Goal: Information Seeking & Learning: Compare options

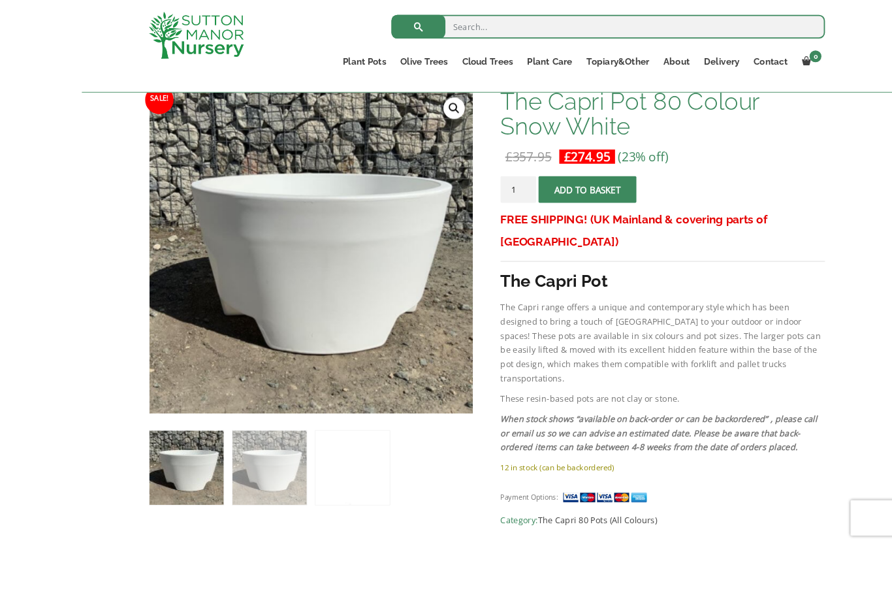
scroll to position [300, 0]
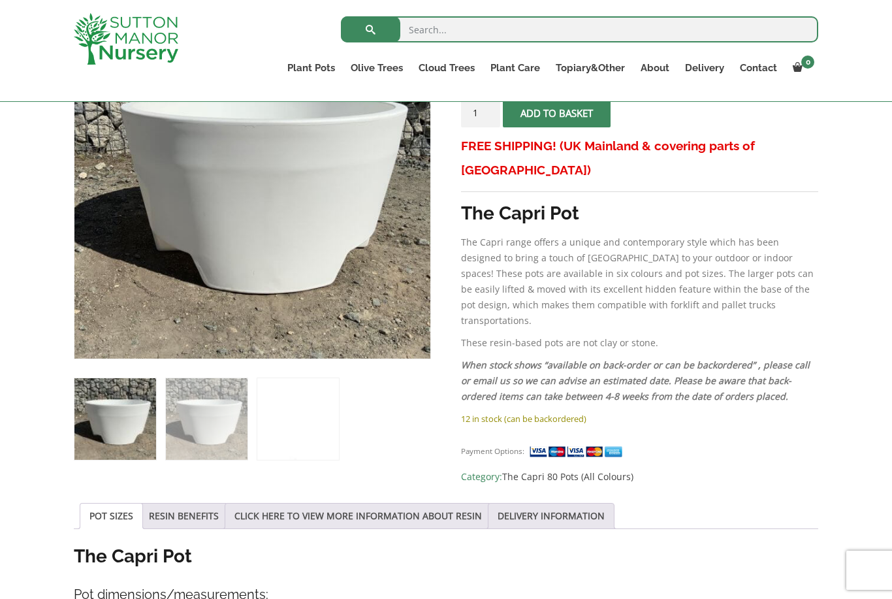
click at [200, 508] on link "RESIN BENEFITS" at bounding box center [184, 516] width 70 height 25
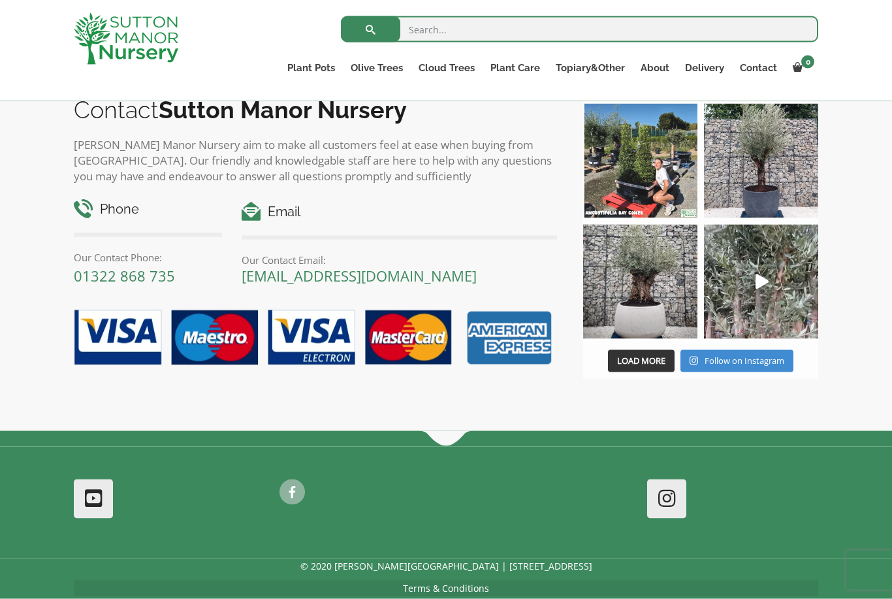
scroll to position [1501, 0]
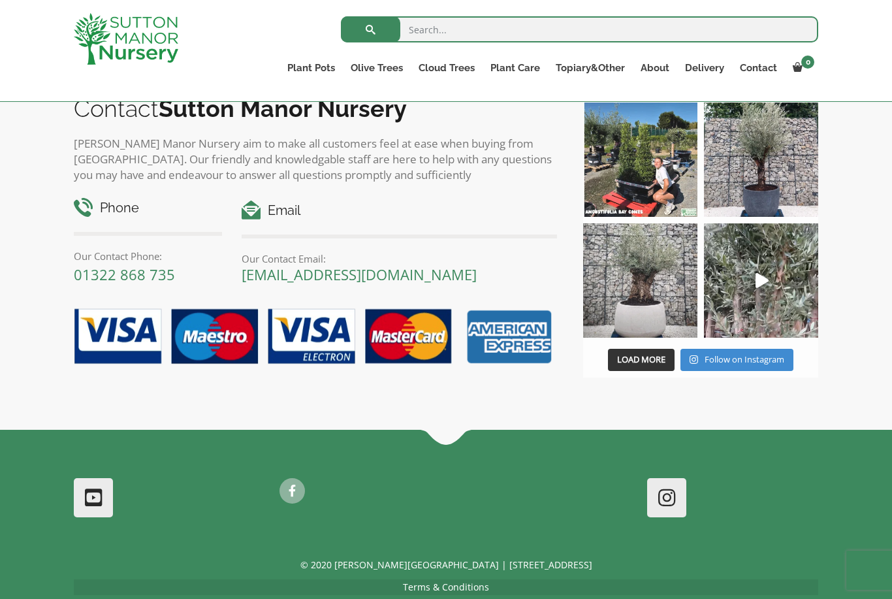
click at [647, 289] on img at bounding box center [640, 280] width 114 height 114
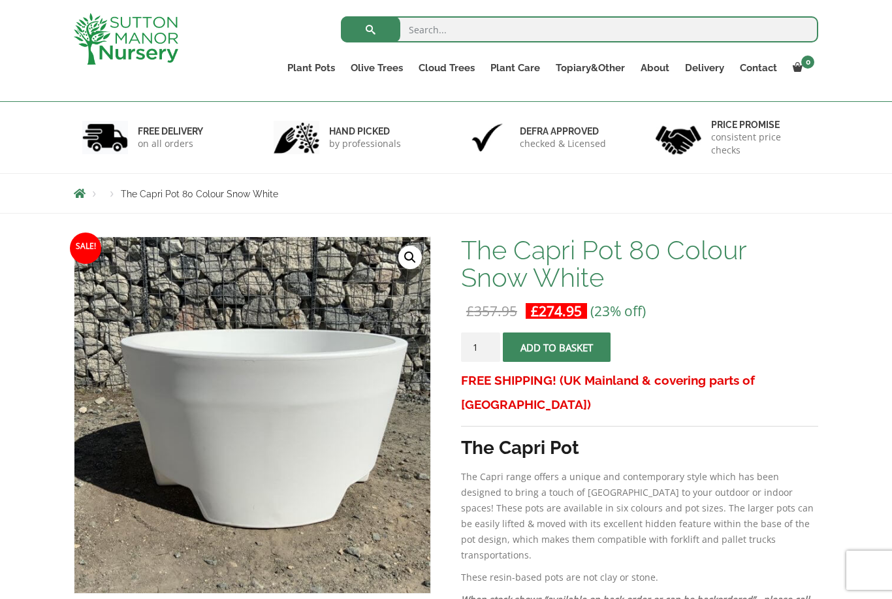
scroll to position [65, 0]
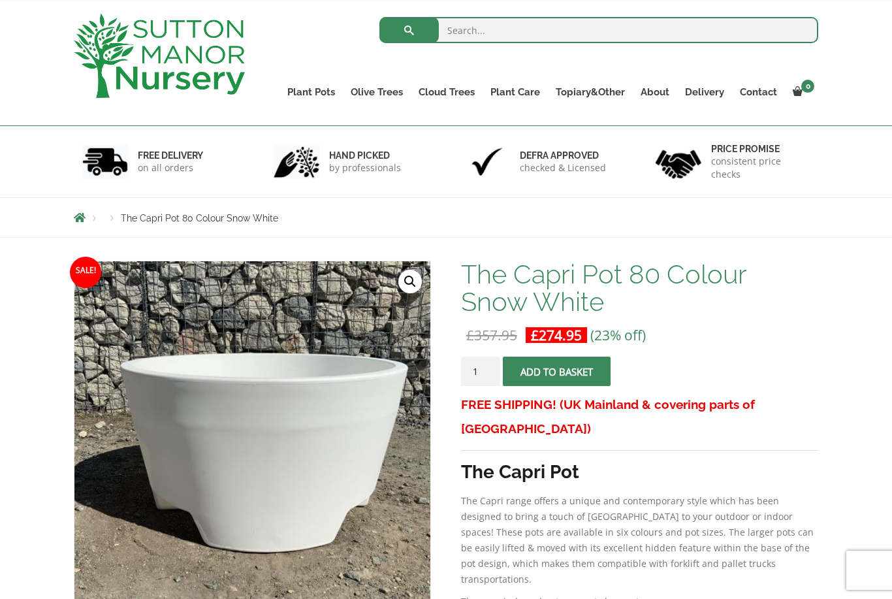
click at [756, 89] on link "Contact" at bounding box center [758, 92] width 53 height 18
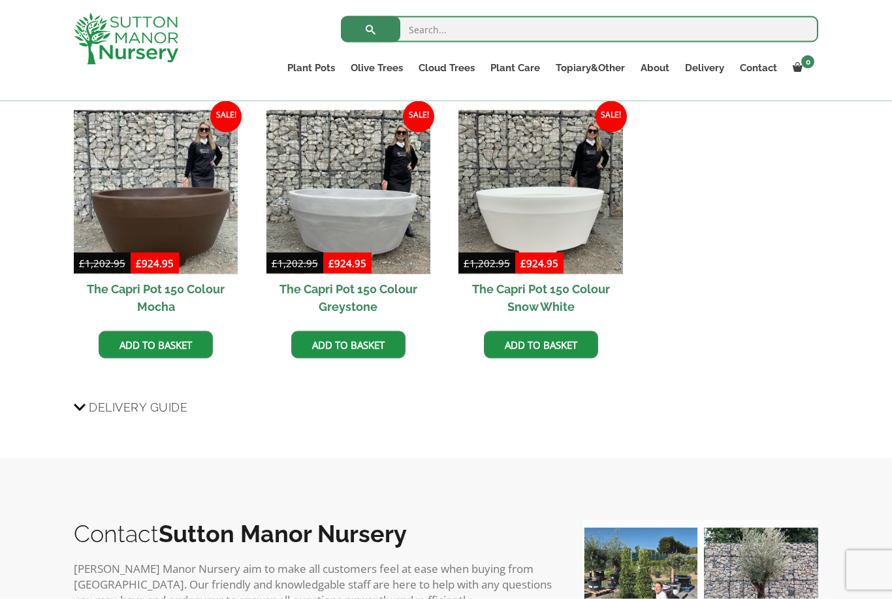
scroll to position [840, 0]
click at [393, 217] on img at bounding box center [349, 192] width 164 height 164
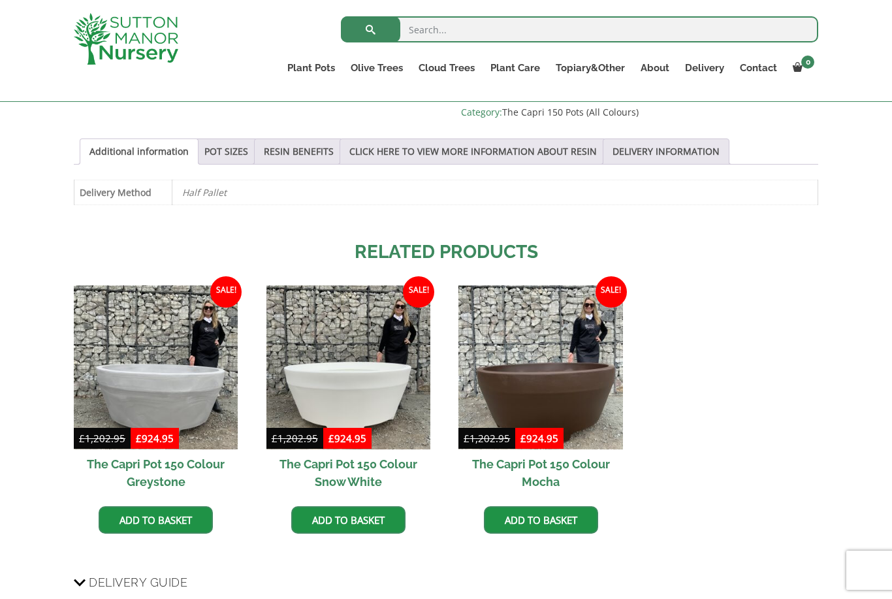
scroll to position [655, 0]
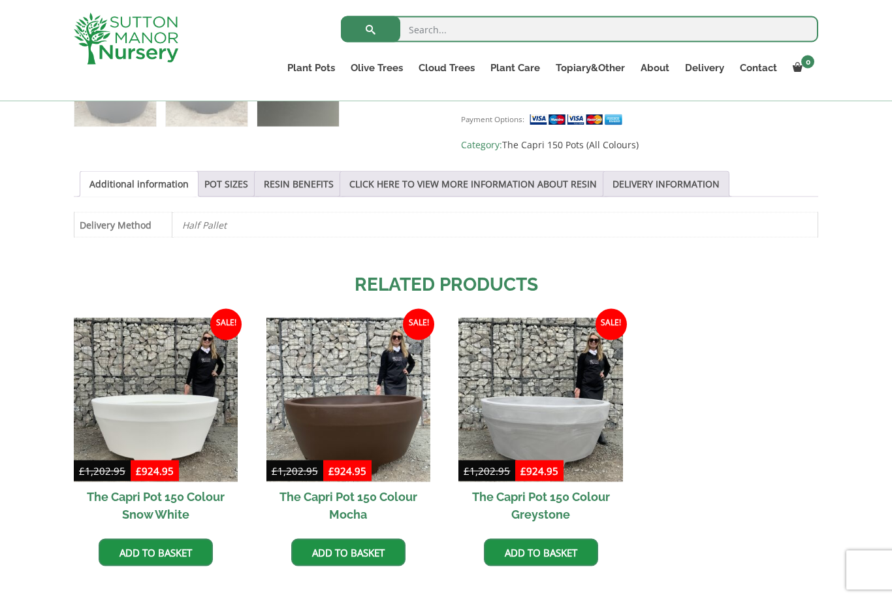
scroll to position [635, 0]
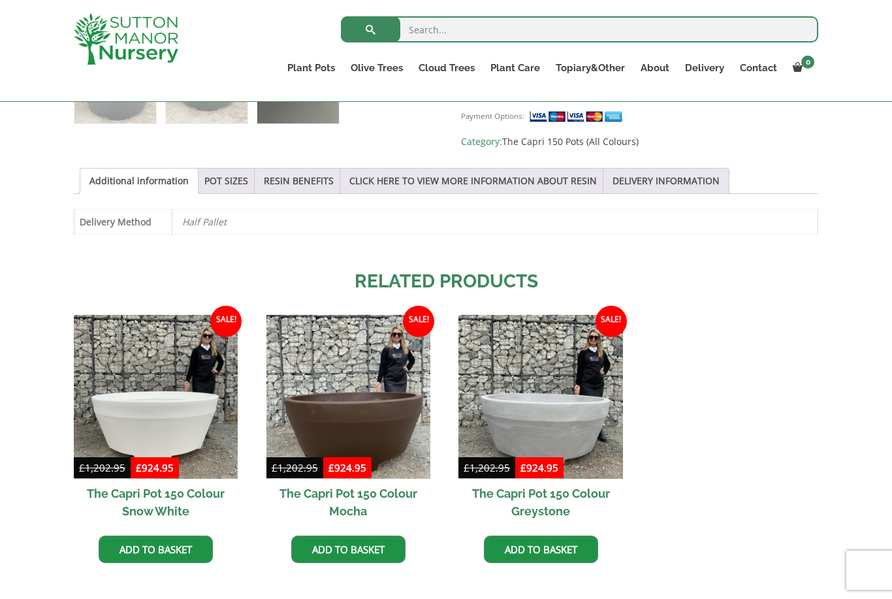
click at [192, 411] on img at bounding box center [156, 397] width 164 height 164
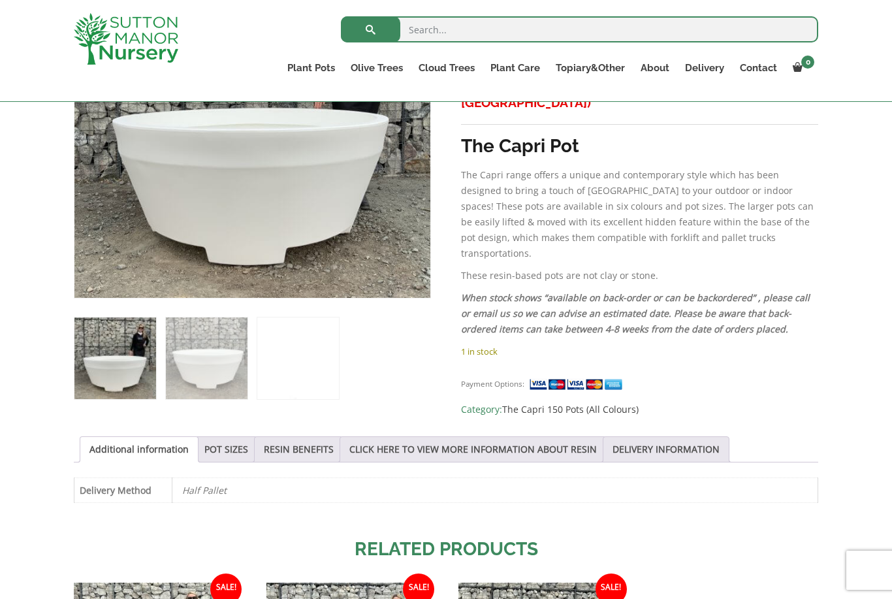
scroll to position [362, 0]
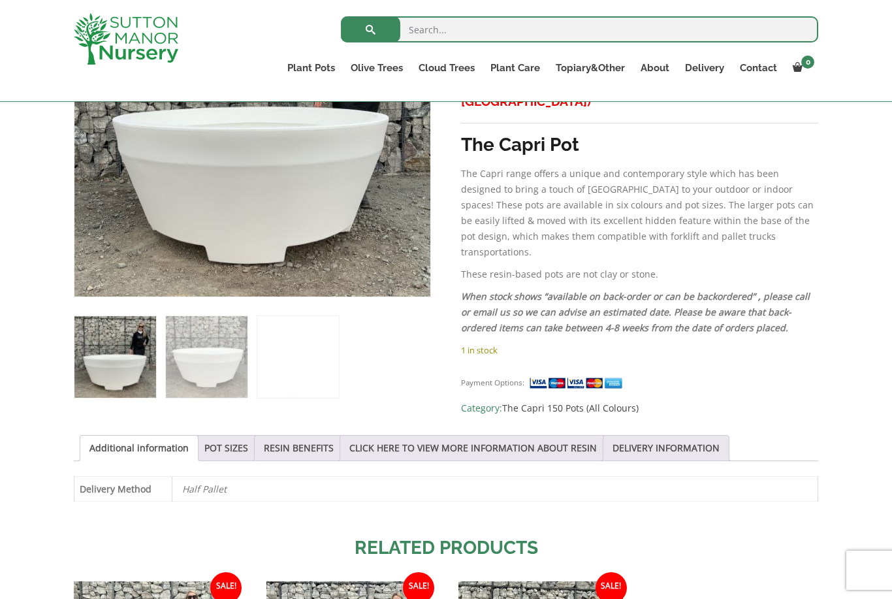
click at [225, 450] on link "POT SIZES" at bounding box center [226, 448] width 44 height 25
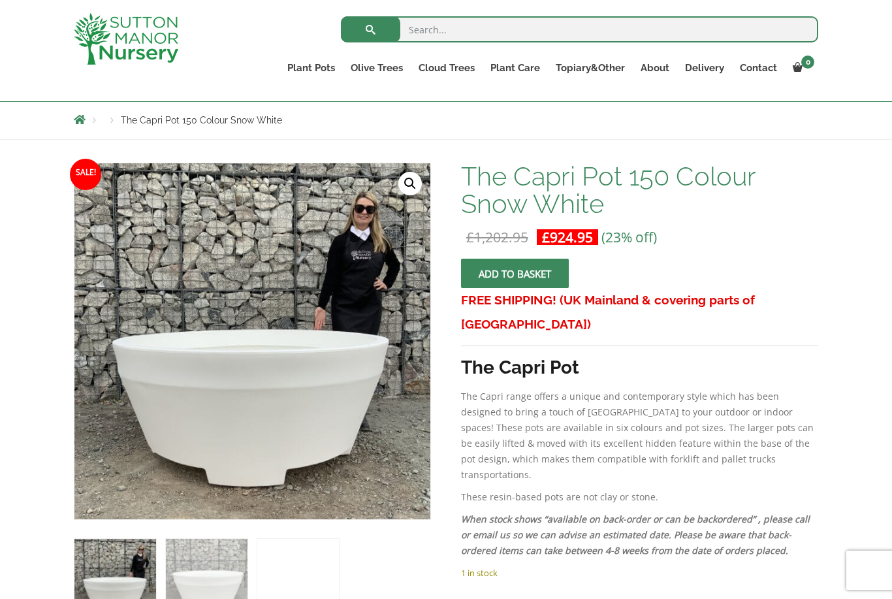
scroll to position [137, 0]
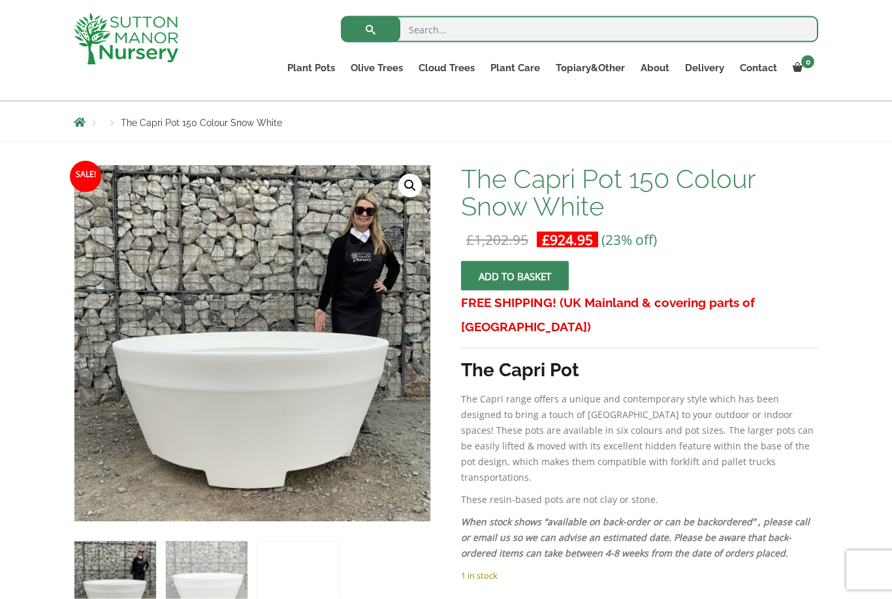
click at [462, 35] on input "search" at bounding box center [579, 29] width 477 height 26
type input "Capri"
click at [370, 29] on button "submit" at bounding box center [370, 29] width 59 height 26
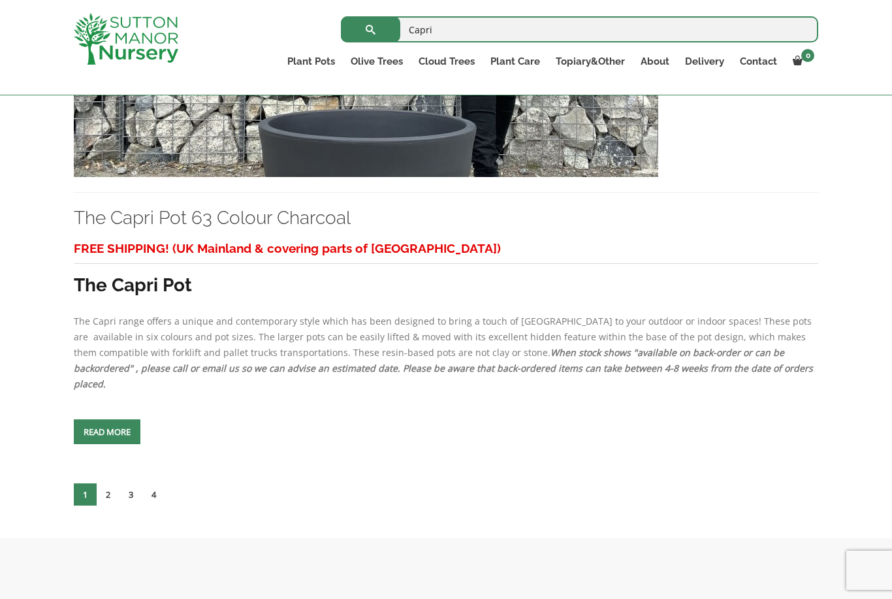
scroll to position [5467, 0]
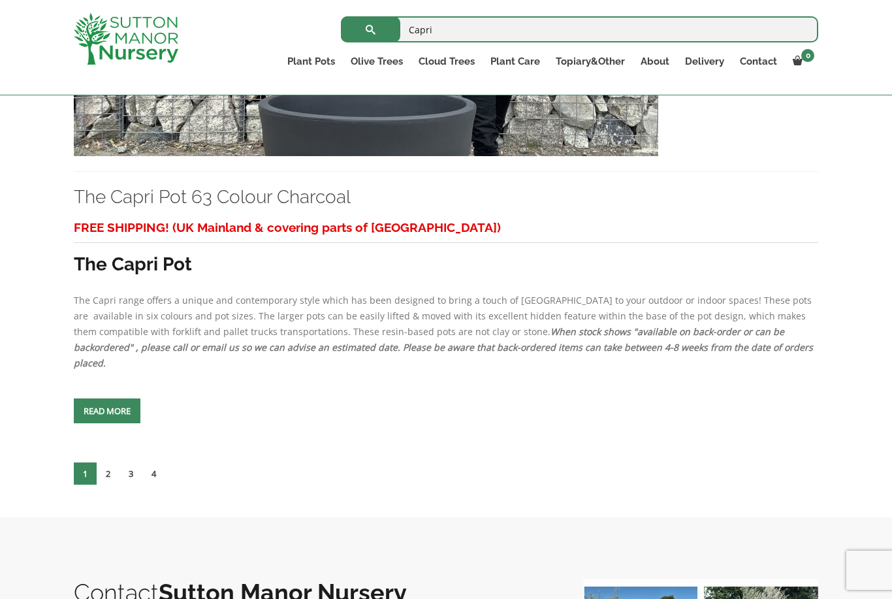
click at [112, 462] on link "2" at bounding box center [108, 473] width 23 height 22
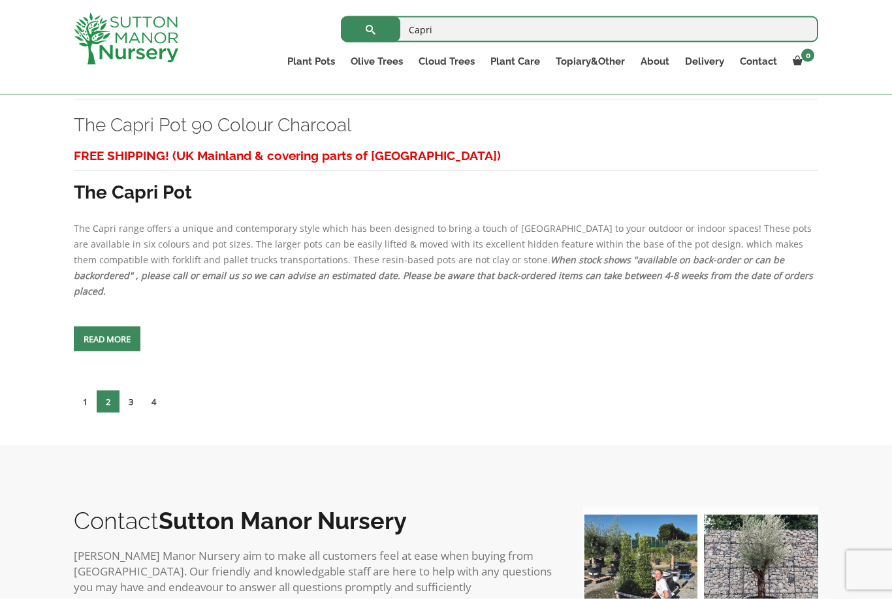
scroll to position [5914, 0]
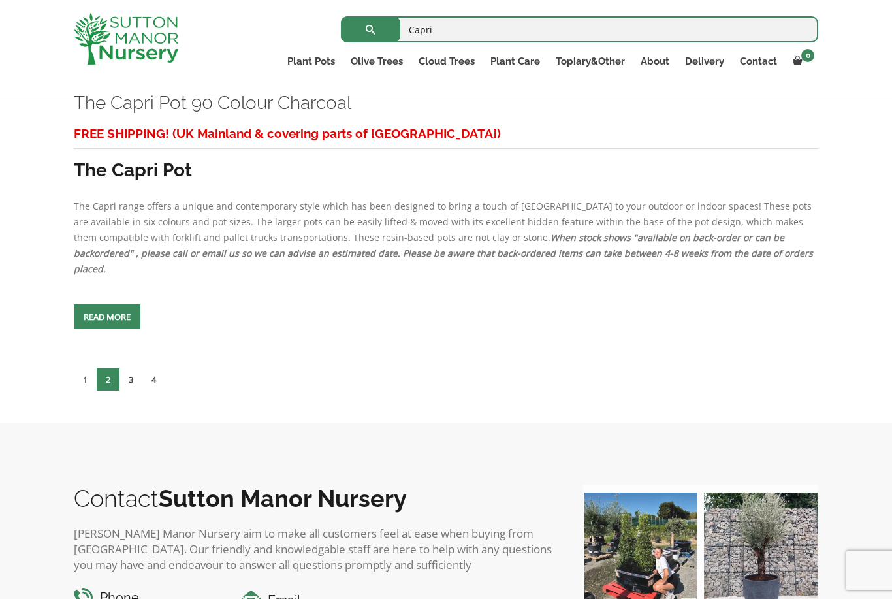
click at [134, 368] on link "3" at bounding box center [131, 379] width 23 height 22
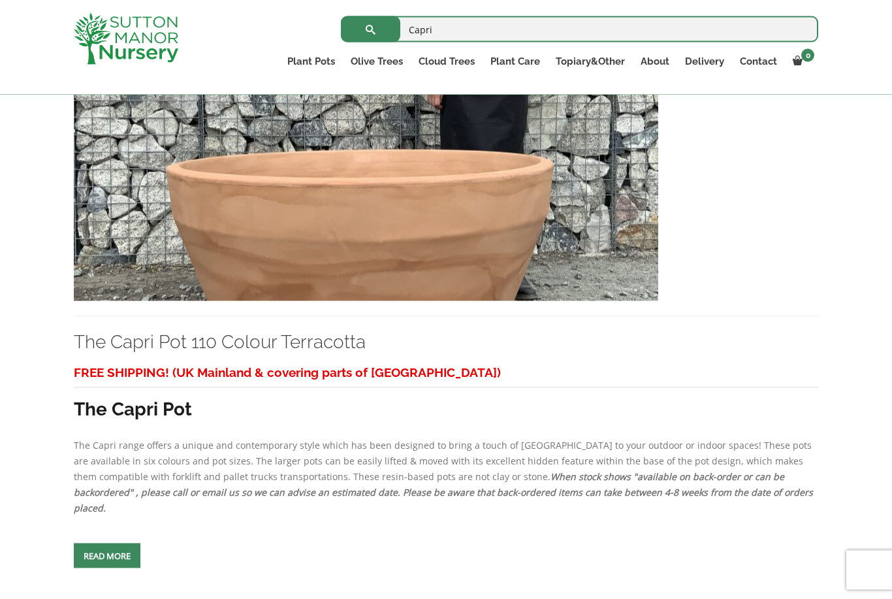
scroll to position [2130, 0]
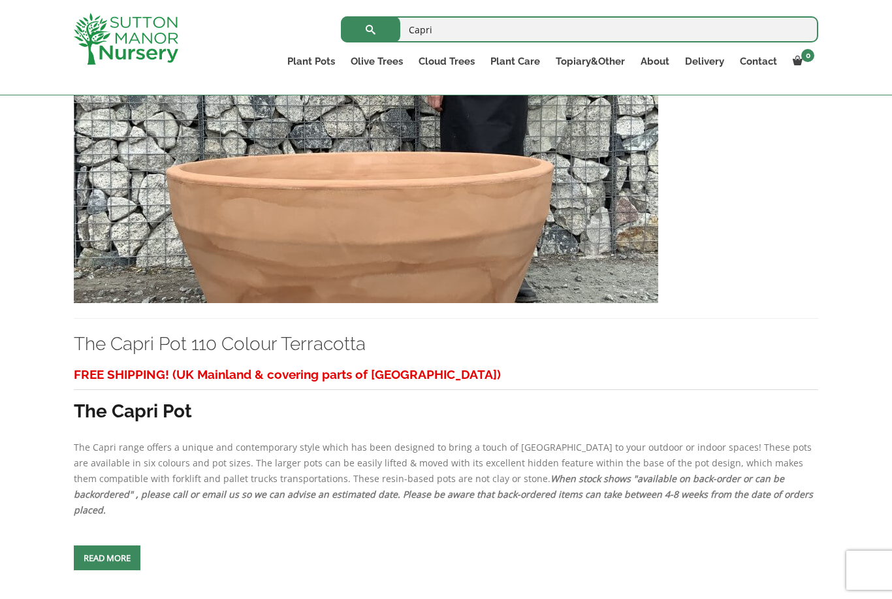
click at [422, 212] on img at bounding box center [366, 162] width 585 height 281
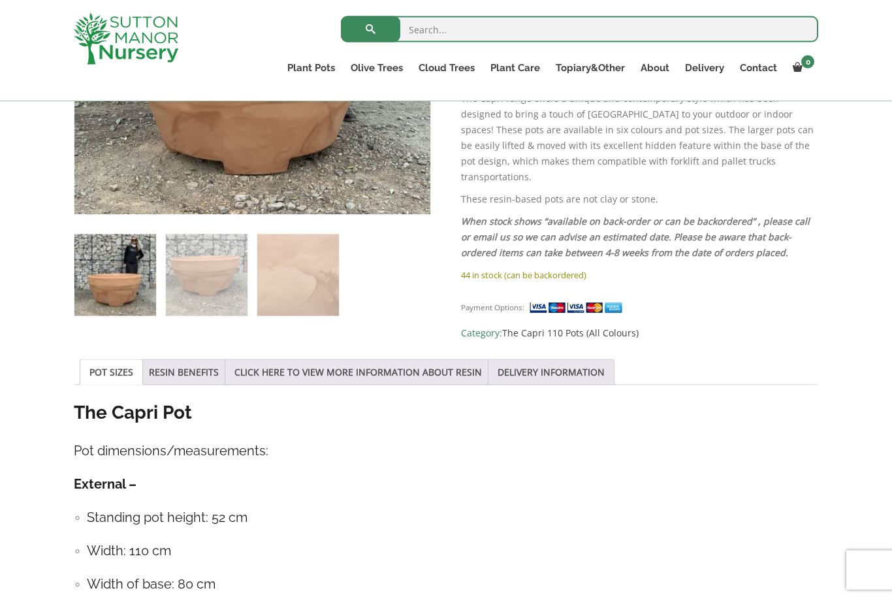
scroll to position [444, 0]
click at [278, 359] on link "CLICK HERE TO VIEW MORE INFORMATION ABOUT RESIN" at bounding box center [359, 371] width 248 height 25
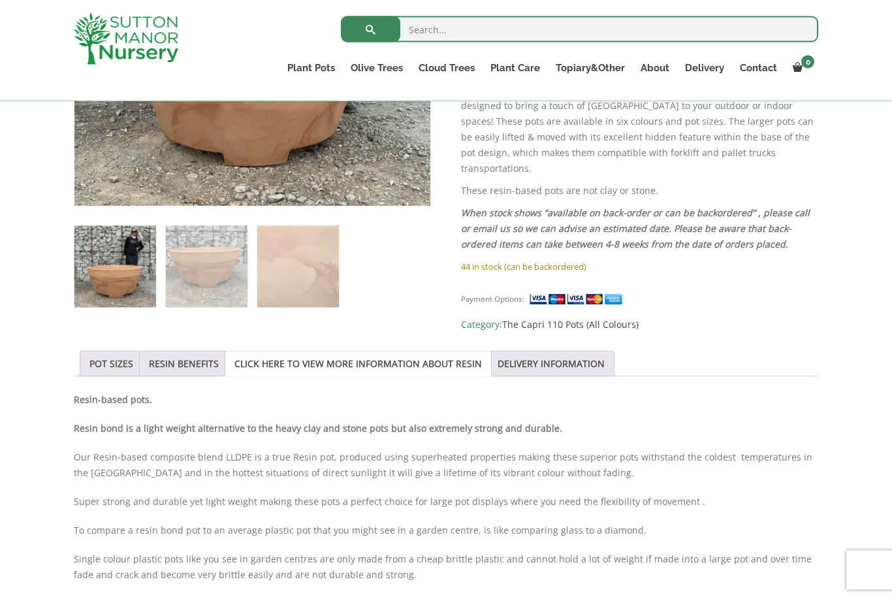
scroll to position [453, 0]
click at [113, 360] on link "POT SIZES" at bounding box center [111, 363] width 44 height 25
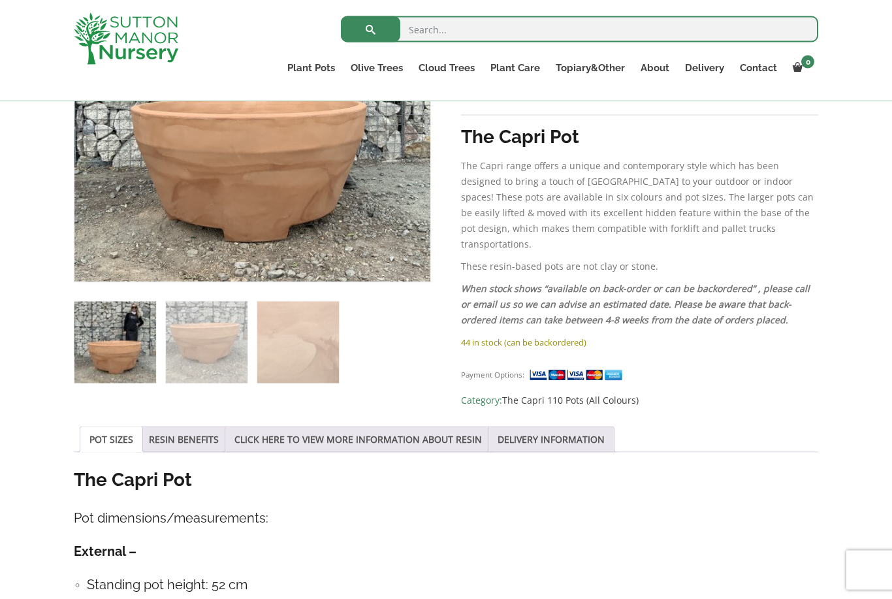
scroll to position [442, 0]
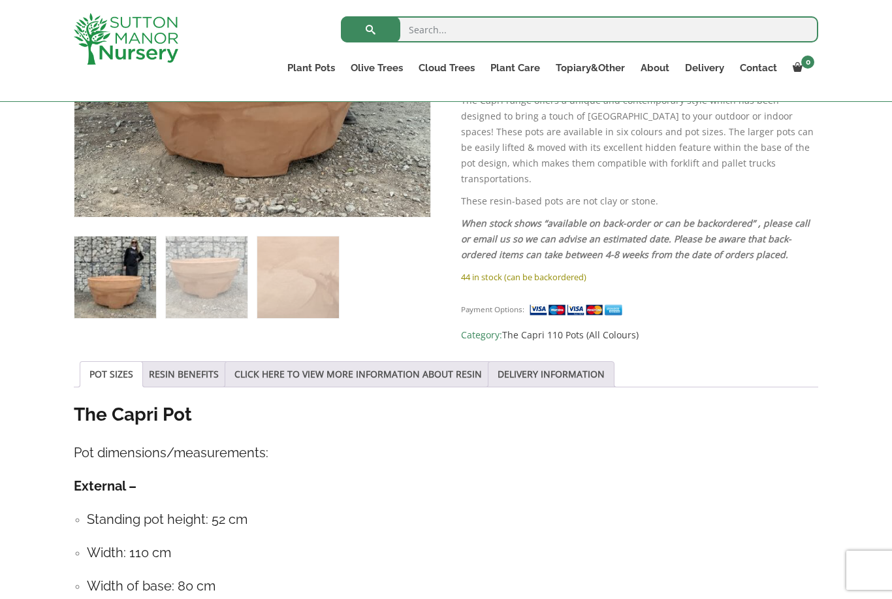
click at [285, 369] on link "CLICK HERE TO VIEW MORE INFORMATION ABOUT RESIN" at bounding box center [359, 374] width 248 height 25
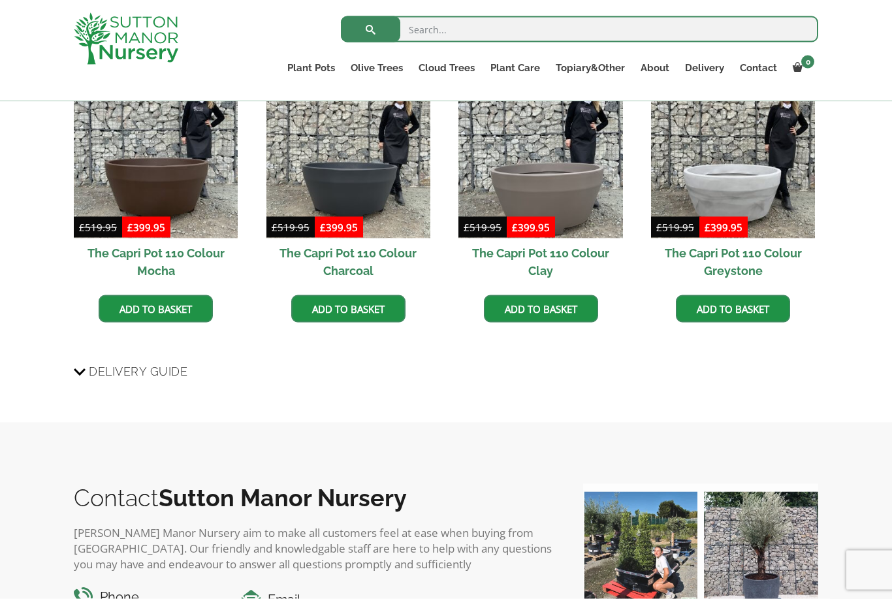
scroll to position [1217, 0]
click at [741, 170] on img at bounding box center [733, 156] width 164 height 164
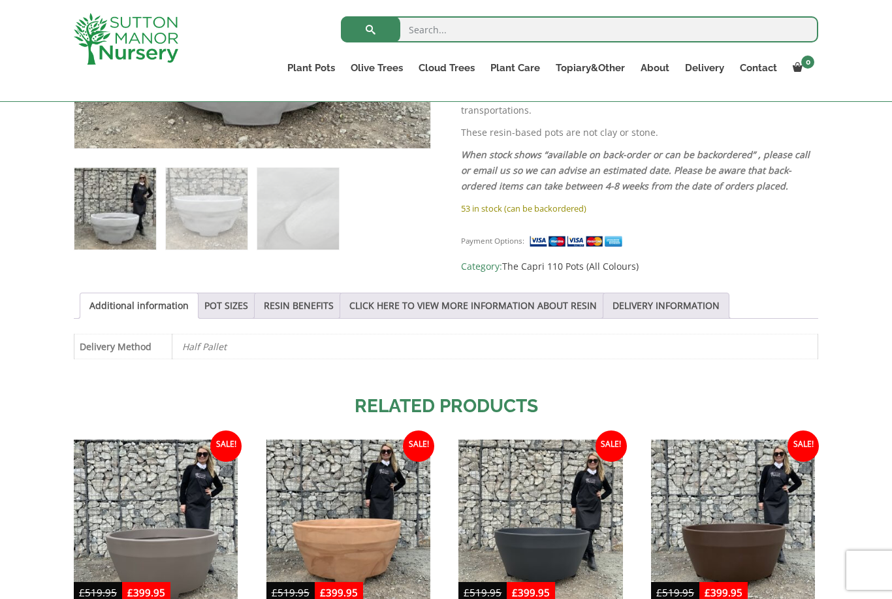
scroll to position [509, 0]
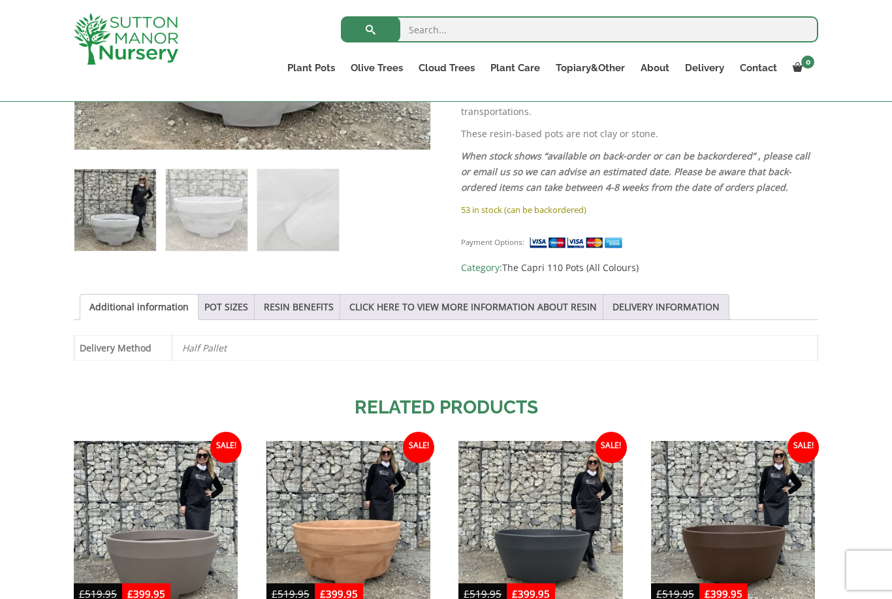
click at [231, 302] on link "POT SIZES" at bounding box center [226, 307] width 44 height 25
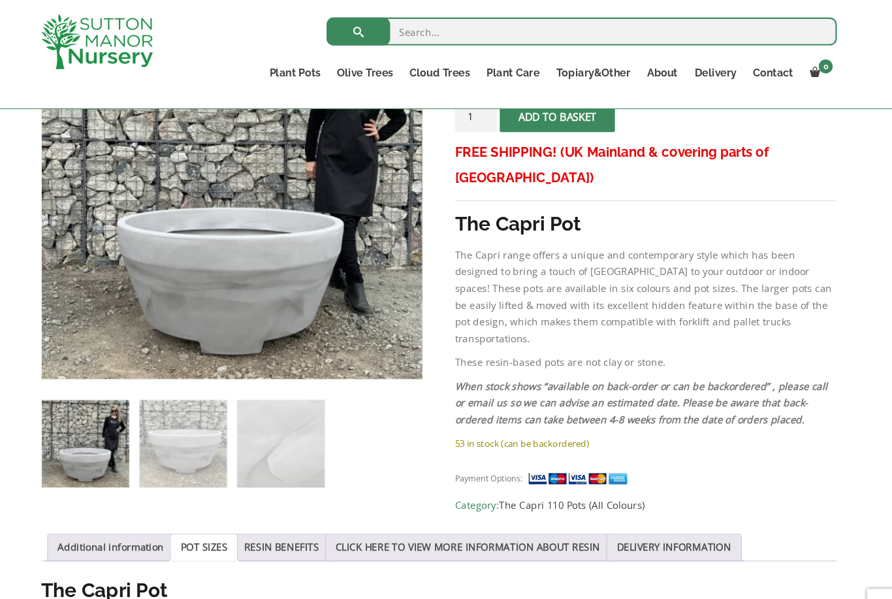
scroll to position [285, 0]
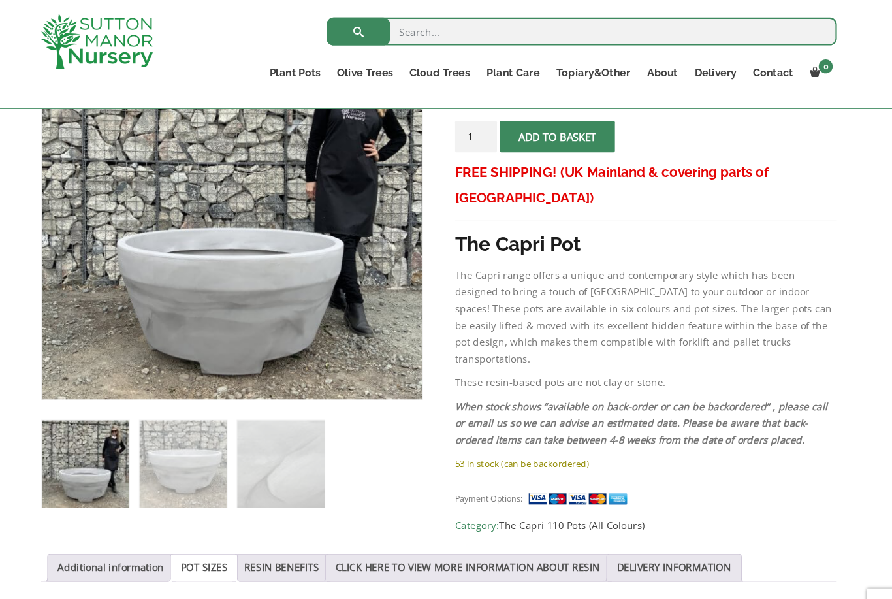
click at [112, 526] on link "Additional information" at bounding box center [138, 531] width 99 height 25
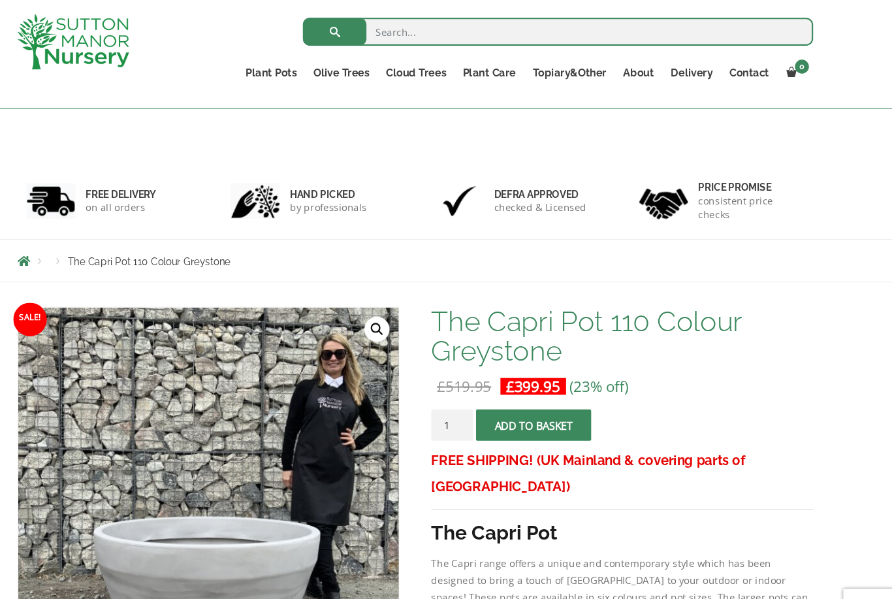
scroll to position [0, 0]
